Goal: Task Accomplishment & Management: Manage account settings

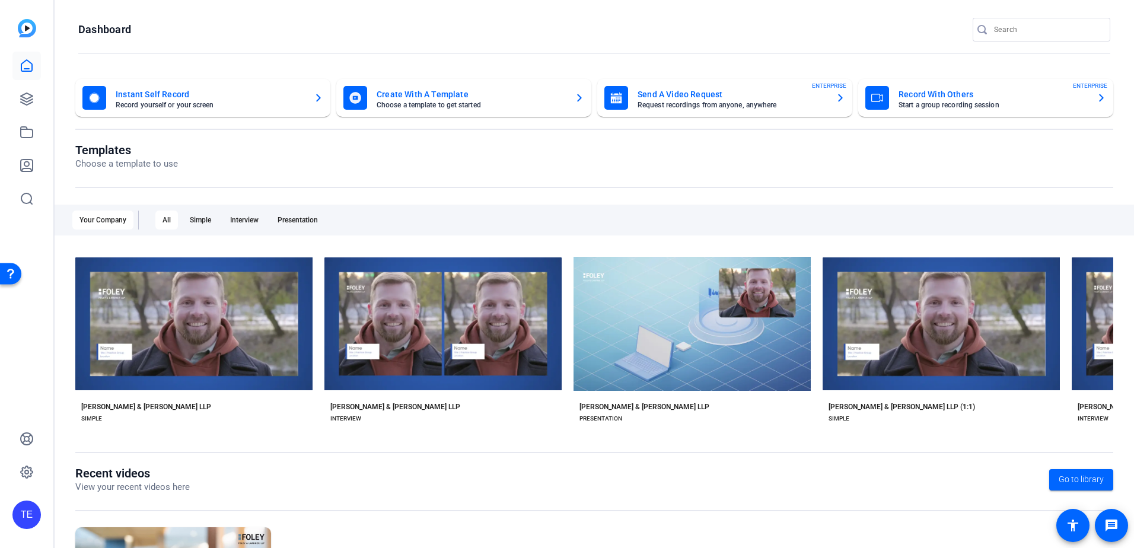
drag, startPoint x: 492, startPoint y: 426, endPoint x: 687, endPoint y: 417, distance: 194.8
click at [687, 417] on div "check_circle Start with [PERSON_NAME] & [PERSON_NAME] LLP play_arrow Preview [P…" at bounding box center [594, 344] width 1038 height 184
click at [30, 101] on icon at bounding box center [27, 99] width 12 height 12
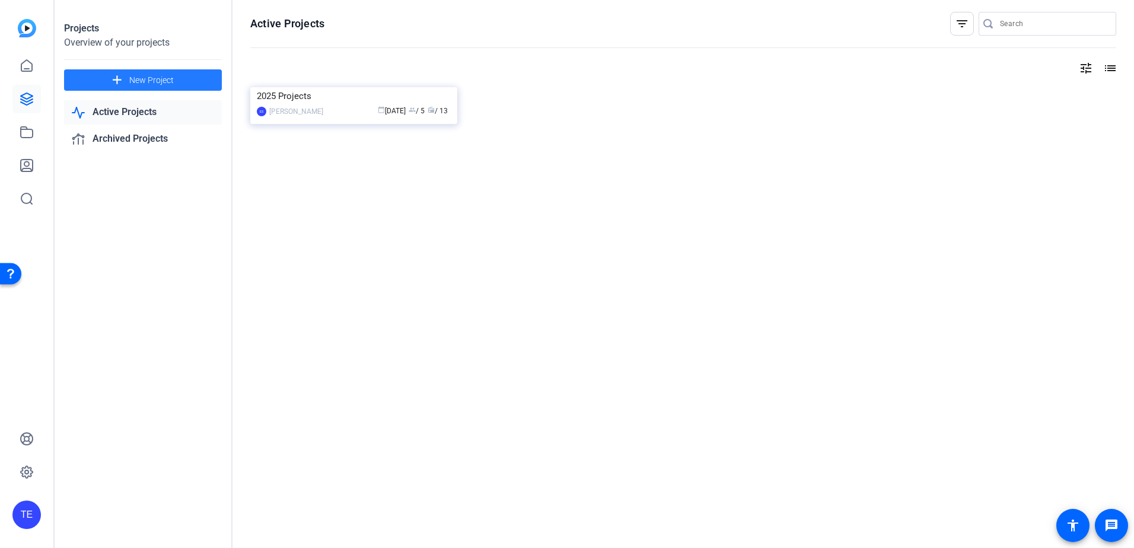
click at [120, 79] on mat-icon "add" at bounding box center [117, 80] width 15 height 15
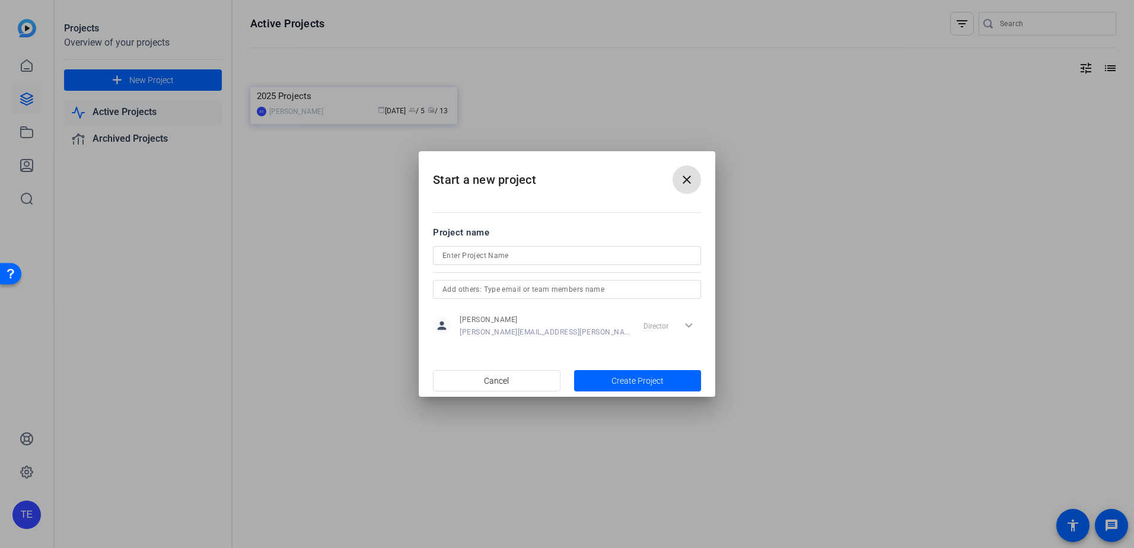
click at [510, 260] on input at bounding box center [567, 256] width 249 height 14
type input "M&A Mondays"
click at [644, 375] on span "Create Project" at bounding box center [638, 381] width 52 height 12
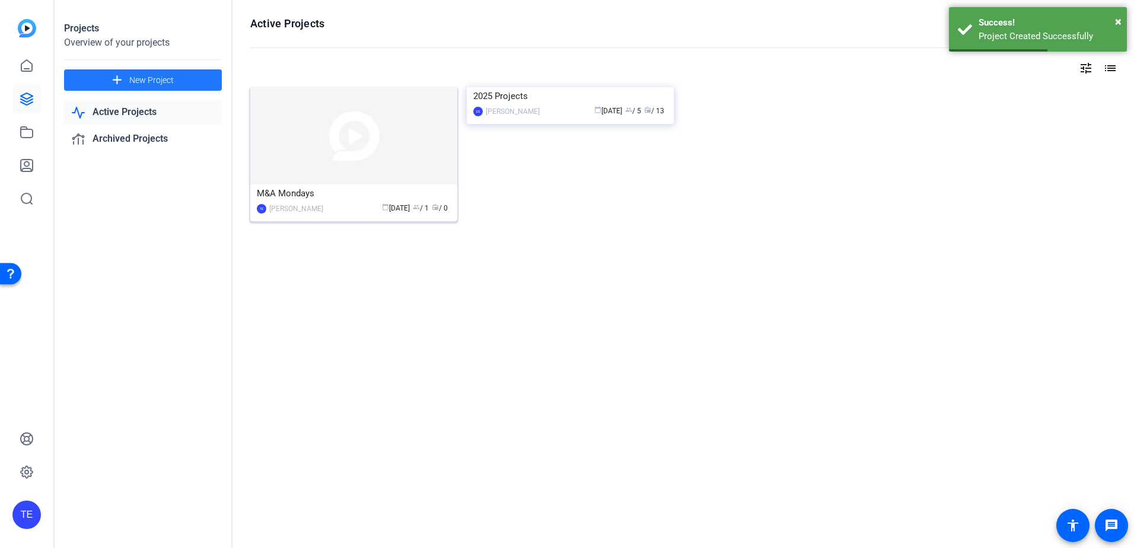
click at [335, 200] on div "M&A Mondays" at bounding box center [354, 193] width 194 height 18
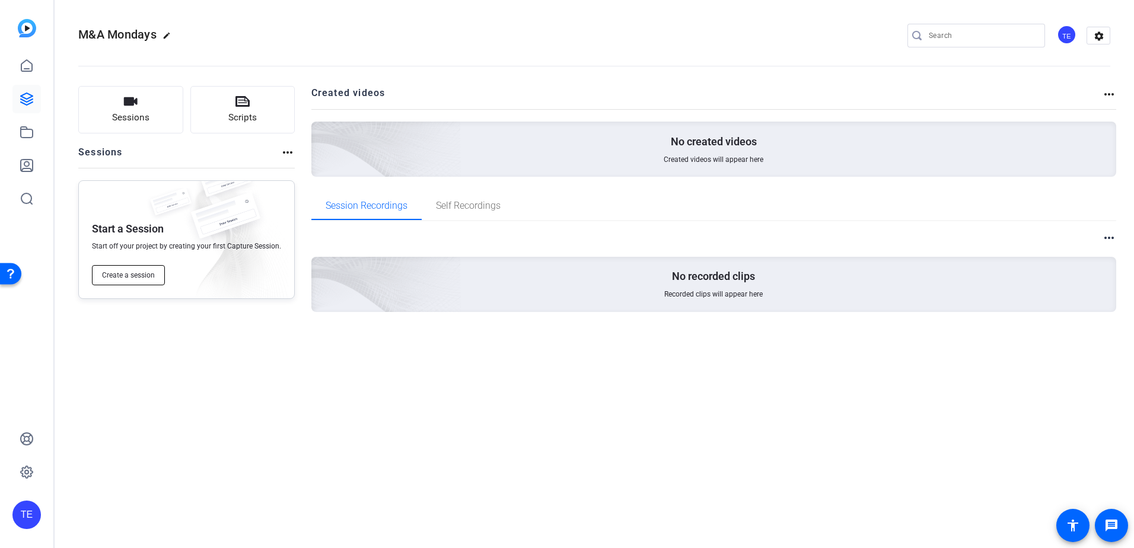
click at [141, 275] on span "Create a session" at bounding box center [128, 275] width 53 height 9
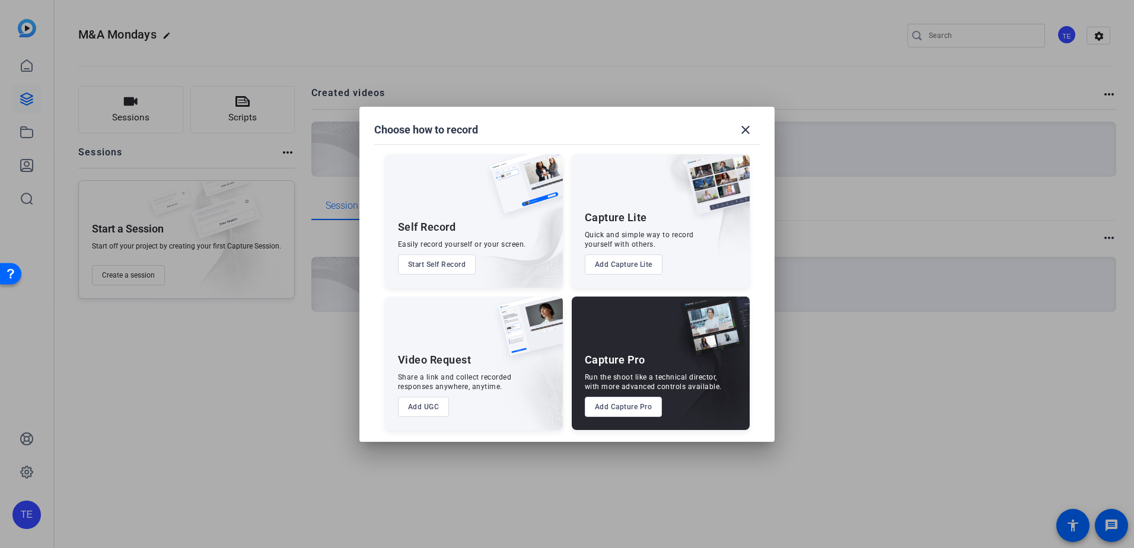
click at [631, 261] on button "Add Capture Lite" at bounding box center [624, 264] width 78 height 20
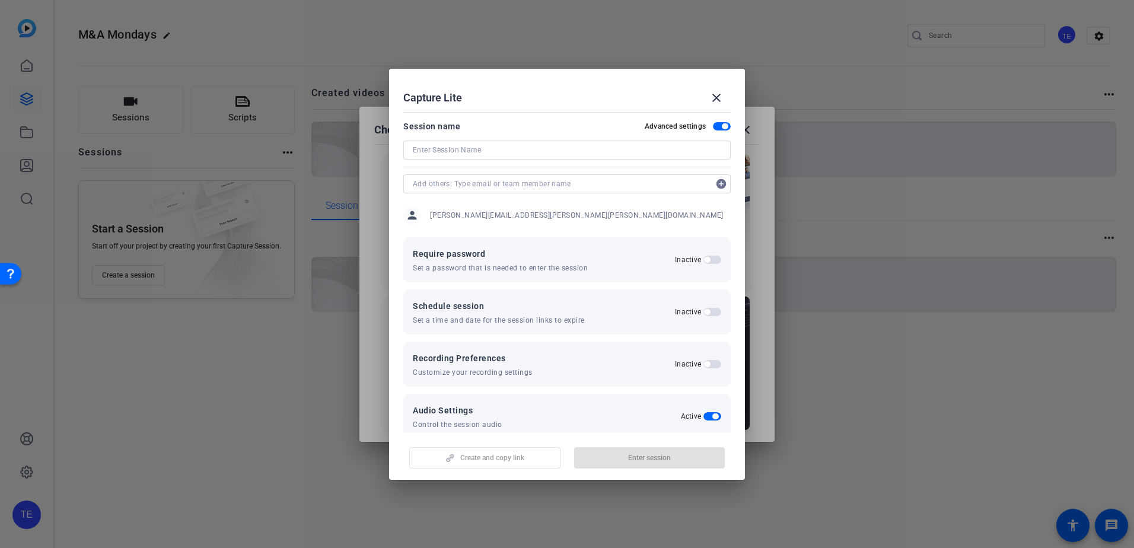
click at [475, 150] on input at bounding box center [567, 150] width 308 height 14
click at [478, 151] on input at bounding box center [567, 150] width 308 height 14
type input "M"
type input "Practice Shoot"
click at [721, 123] on span "button" at bounding box center [722, 126] width 18 height 8
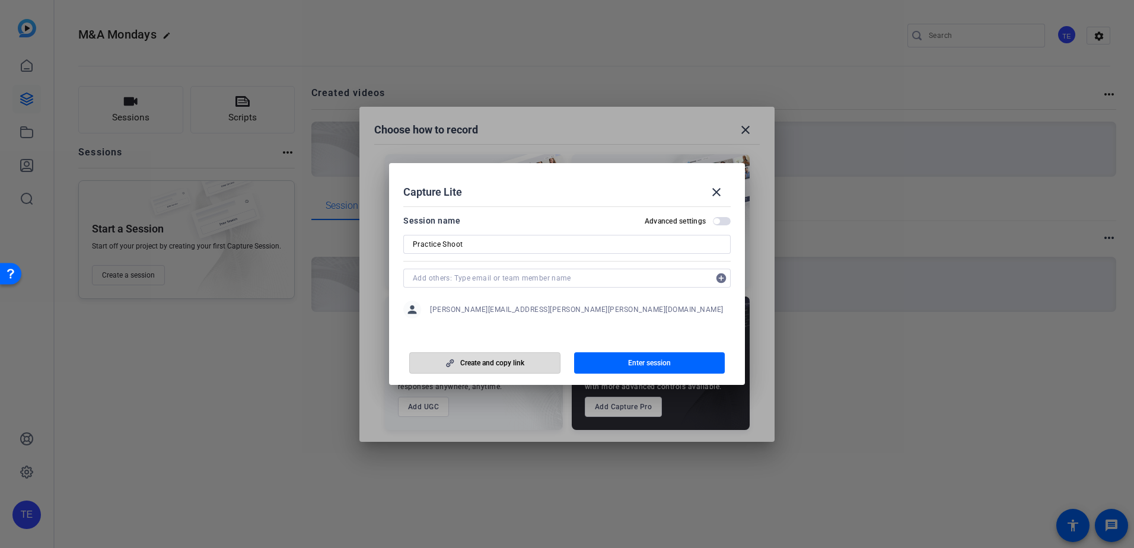
click at [478, 364] on span "Create and copy link" at bounding box center [492, 362] width 64 height 9
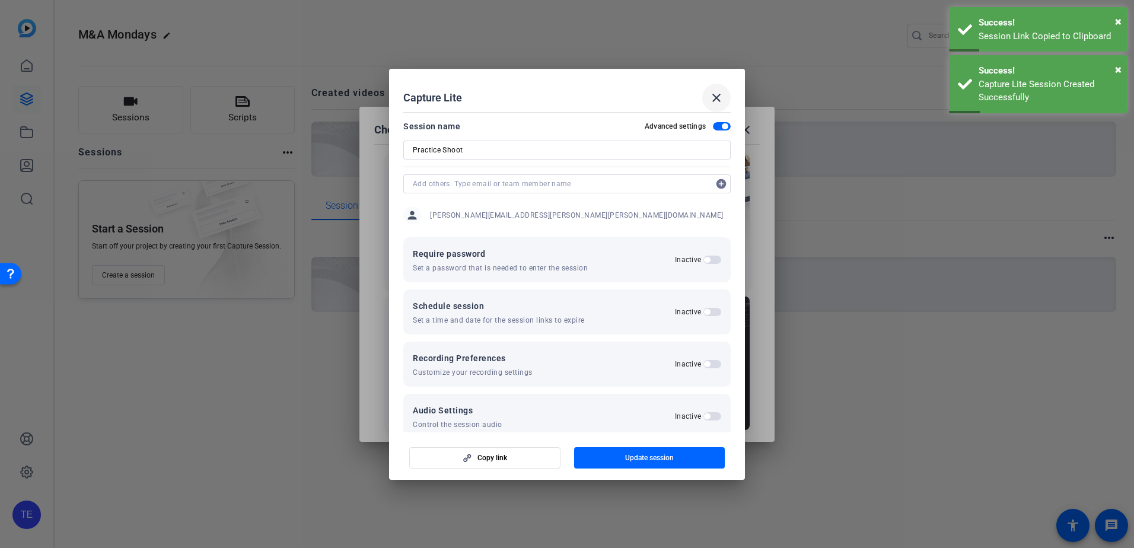
click at [717, 101] on mat-icon "close" at bounding box center [716, 98] width 14 height 14
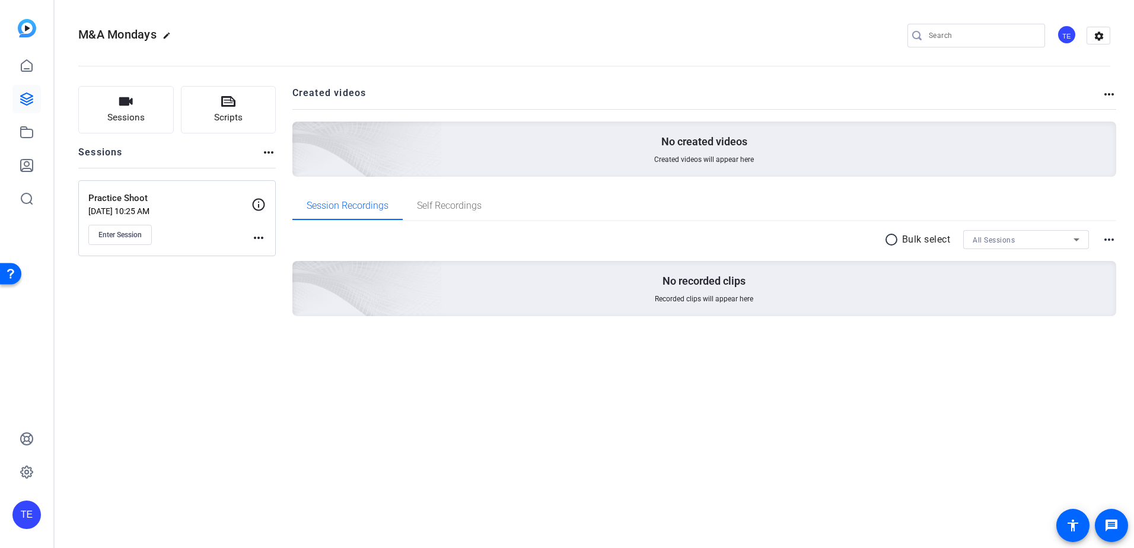
click at [260, 238] on mat-icon "more_horiz" at bounding box center [259, 238] width 14 height 14
click at [265, 256] on span "Edit Session" at bounding box center [288, 255] width 54 height 14
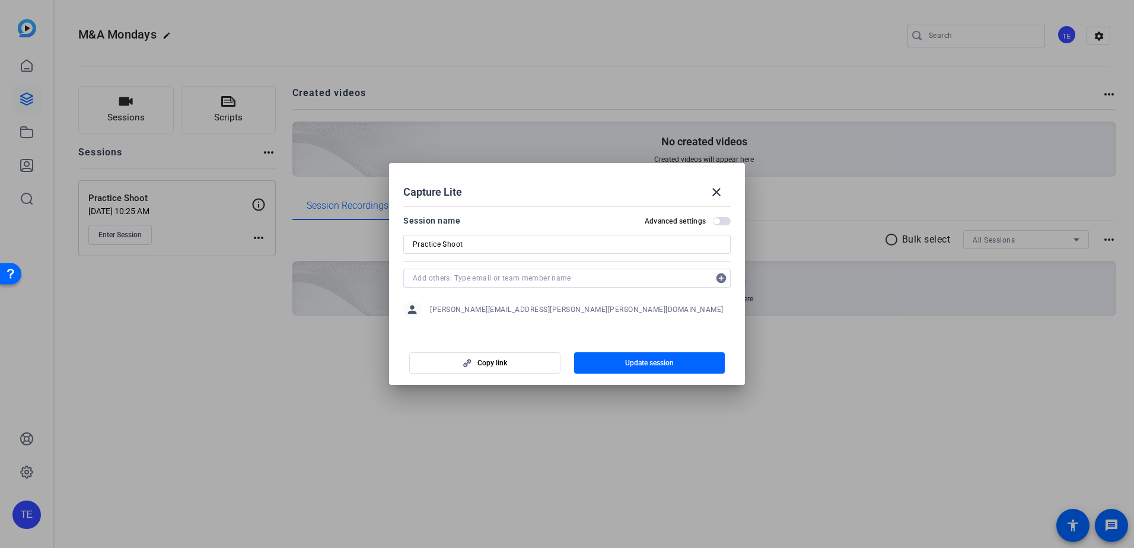
click at [715, 221] on span "button" at bounding box center [717, 221] width 6 height 6
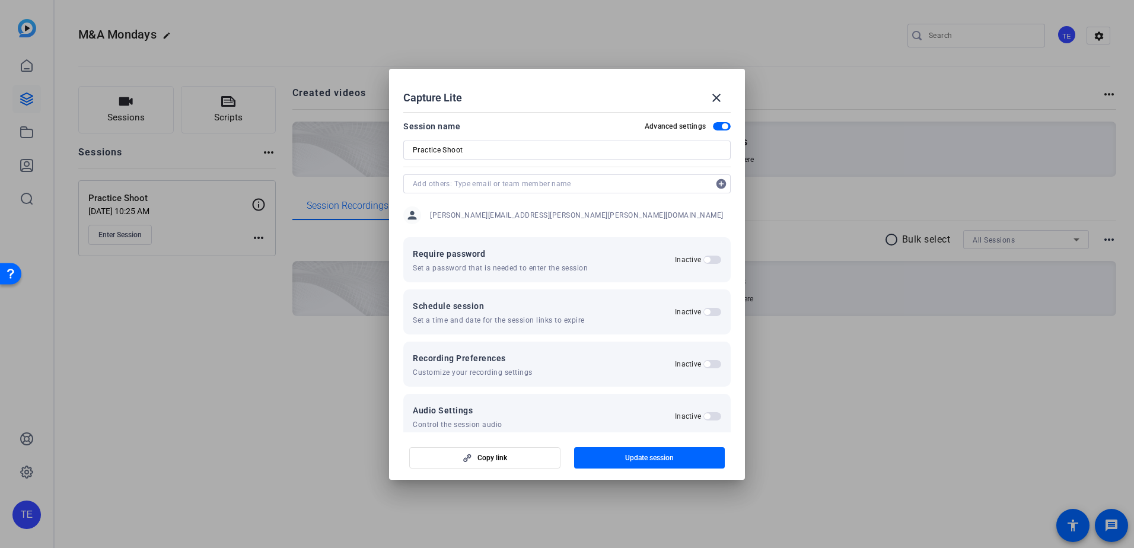
scroll to position [20, 0]
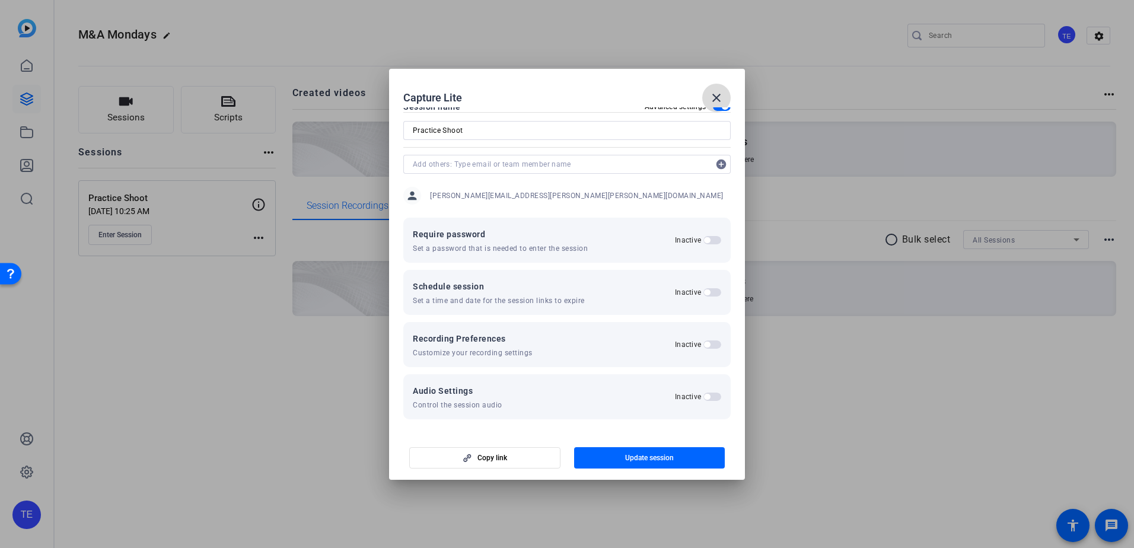
click at [713, 96] on mat-icon "close" at bounding box center [716, 98] width 14 height 14
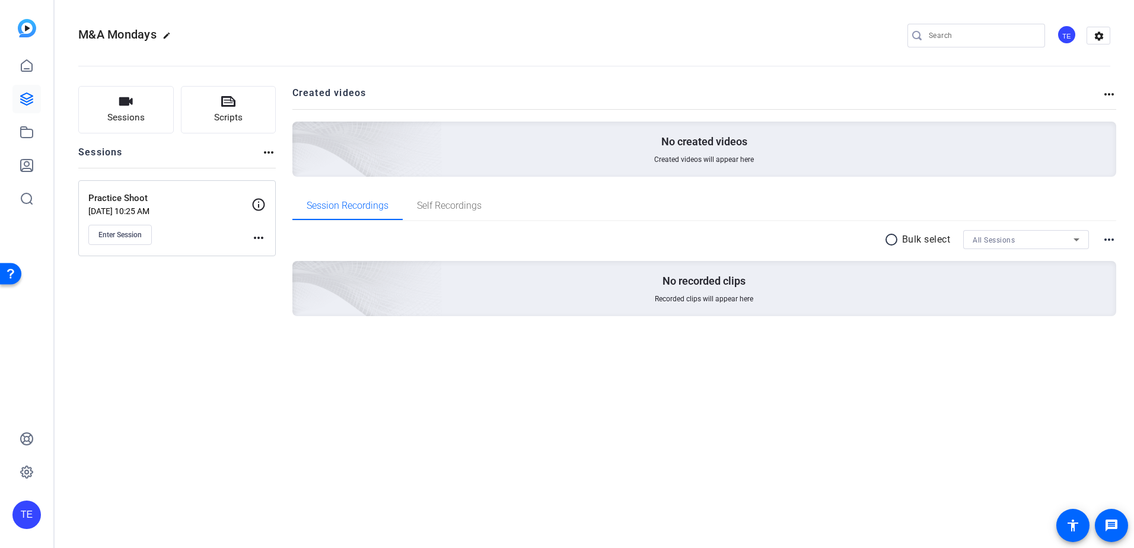
click at [271, 157] on mat-icon "more_horiz" at bounding box center [269, 152] width 14 height 14
click at [176, 399] on div at bounding box center [567, 274] width 1134 height 548
click at [256, 202] on icon at bounding box center [259, 205] width 14 height 14
click at [232, 268] on div "Sessions Scripts Sessions more_horiz Practice Shoot [DATE] 10:25 AM Enter Sessi…" at bounding box center [177, 220] width 198 height 268
click at [249, 239] on div "Practice Shoot [DATE] 10:25 AM Enter Session" at bounding box center [169, 218] width 163 height 53
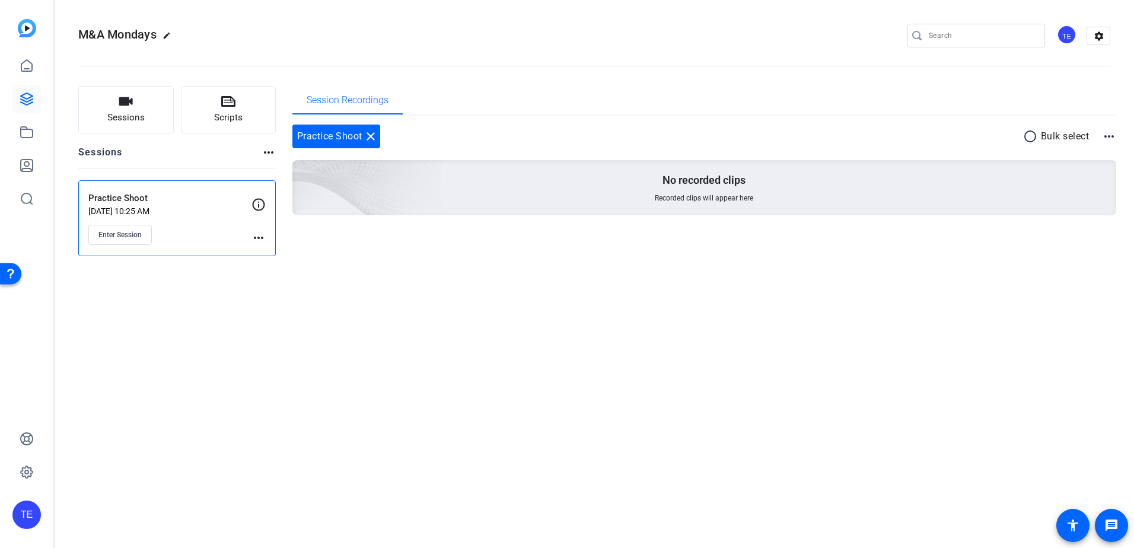
click at [255, 236] on mat-icon "more_horiz" at bounding box center [259, 238] width 14 height 14
click at [271, 245] on div "Edit Session Archive Session" at bounding box center [288, 263] width 73 height 36
click at [1107, 136] on mat-icon "more_horiz" at bounding box center [1109, 136] width 14 height 14
drag, startPoint x: 781, startPoint y: 416, endPoint x: 422, endPoint y: 367, distance: 361.7
click at [776, 415] on div at bounding box center [567, 274] width 1134 height 548
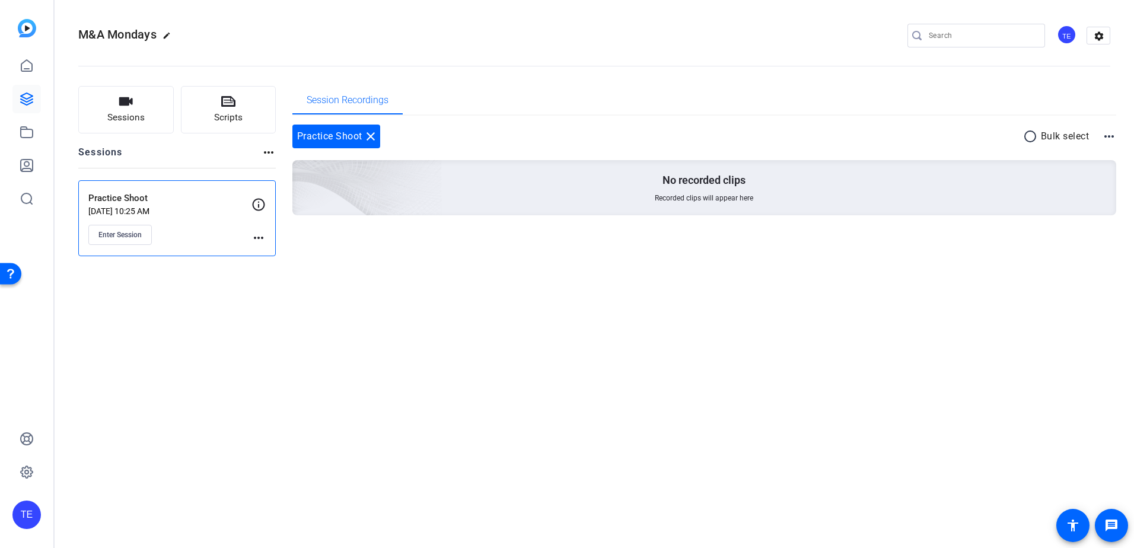
click at [260, 242] on mat-icon "more_horiz" at bounding box center [259, 238] width 14 height 14
click at [270, 253] on span "Edit Session" at bounding box center [288, 255] width 54 height 14
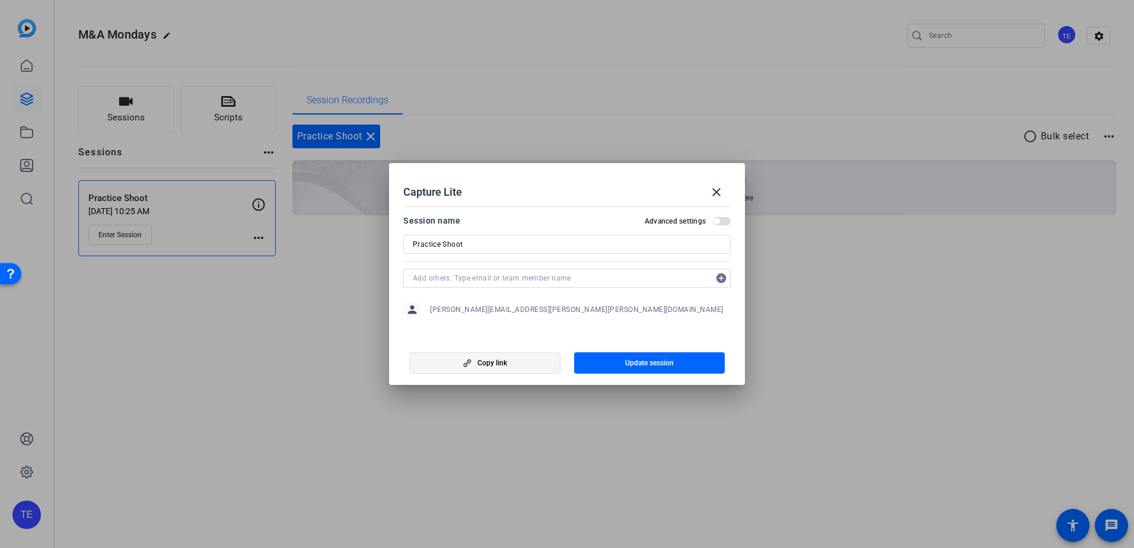
click at [497, 371] on span "button" at bounding box center [485, 363] width 150 height 28
click at [539, 277] on input "text" at bounding box center [561, 278] width 297 height 14
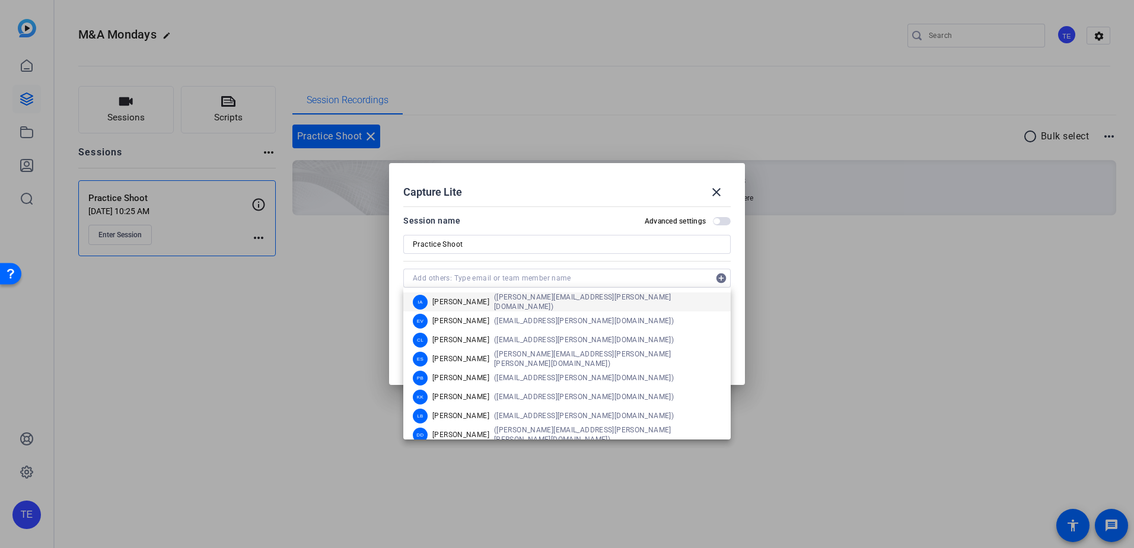
click at [526, 209] on mat-dialog-content "Session name Advanced settings Practice Shoot add_circle person [PERSON_NAME][E…" at bounding box center [567, 270] width 356 height 136
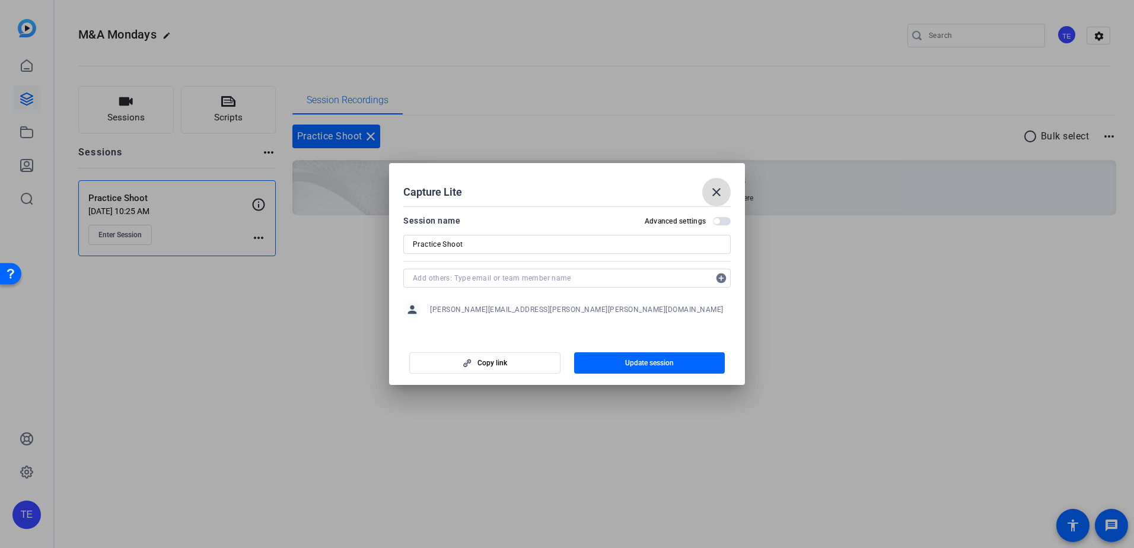
click at [725, 189] on span at bounding box center [716, 192] width 28 height 28
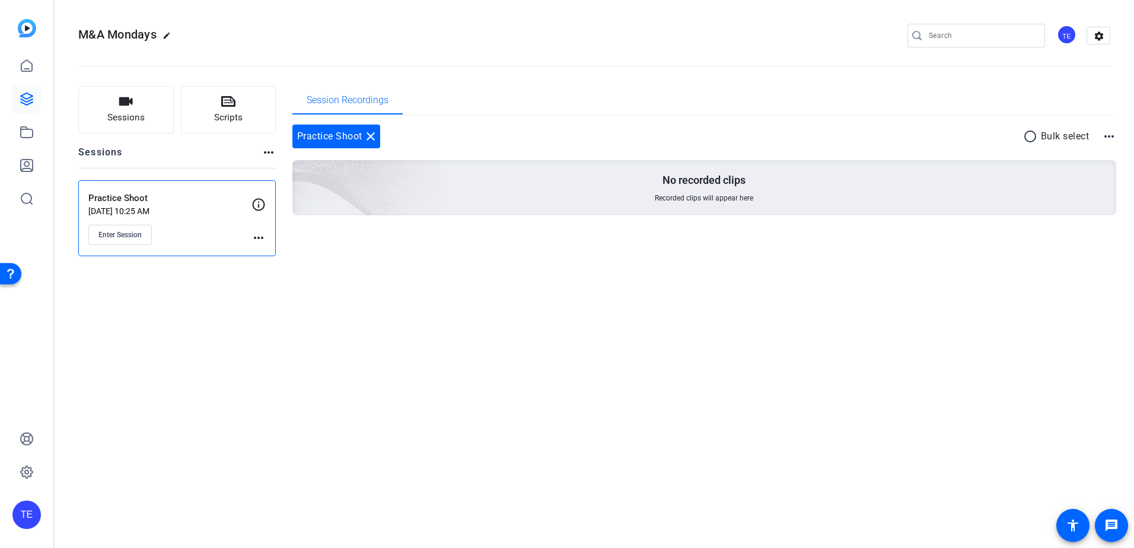
drag, startPoint x: 465, startPoint y: 329, endPoint x: 471, endPoint y: 320, distance: 10.7
click at [463, 328] on div "M&A Mondays edit TE settings Sessions Scripts Sessions more_horiz Practice Shoo…" at bounding box center [595, 274] width 1080 height 548
